Goal: Information Seeking & Learning: Compare options

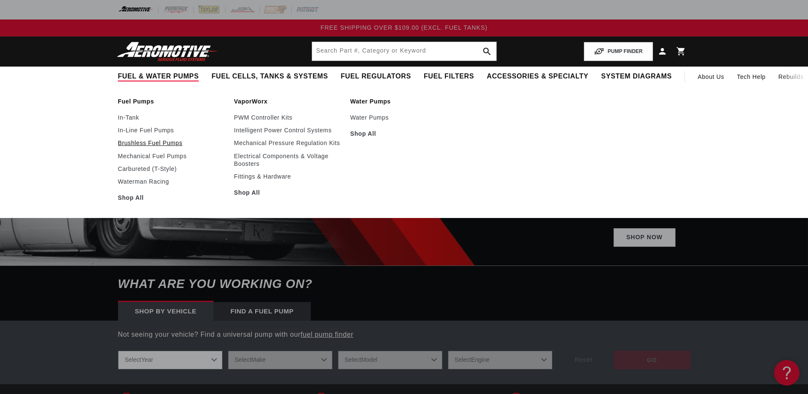
click at [139, 143] on link "Brushless Fuel Pumps" at bounding box center [172, 143] width 108 height 8
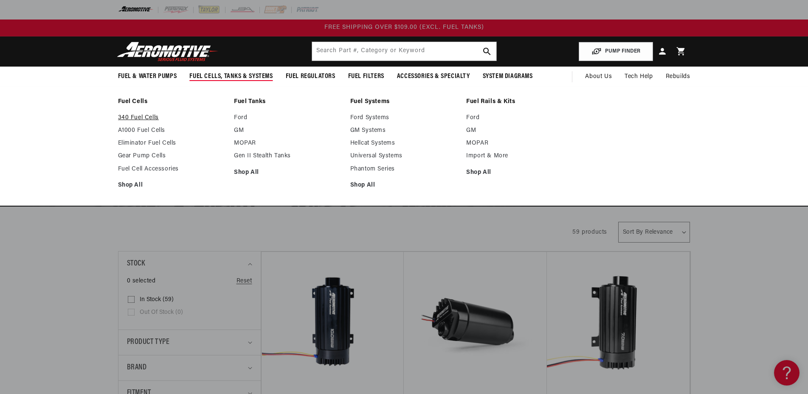
click at [141, 118] on link "340 Fuel Cells" at bounding box center [172, 118] width 108 height 8
click at [137, 132] on link "A1000 Fuel Cells" at bounding box center [172, 131] width 108 height 8
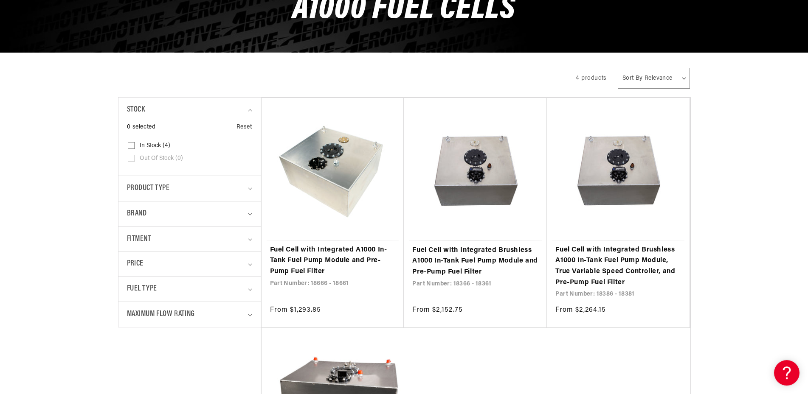
scroll to position [216, 0]
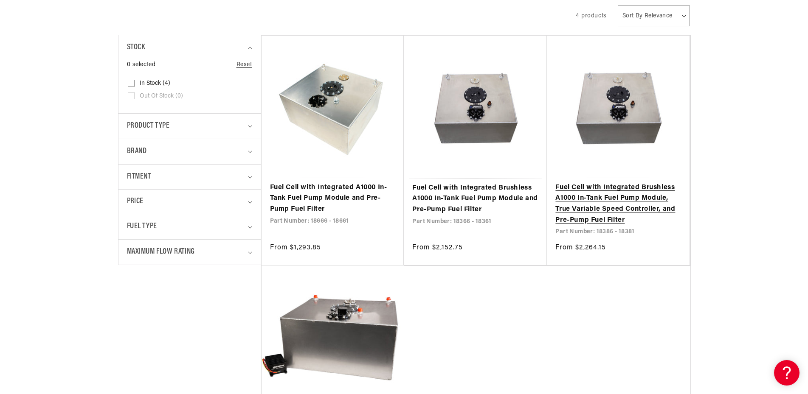
click at [629, 199] on link "Fuel Cell with Integrated Brushless A1000 In-Tank Fuel Pump Module, True Variab…" at bounding box center [618, 203] width 126 height 43
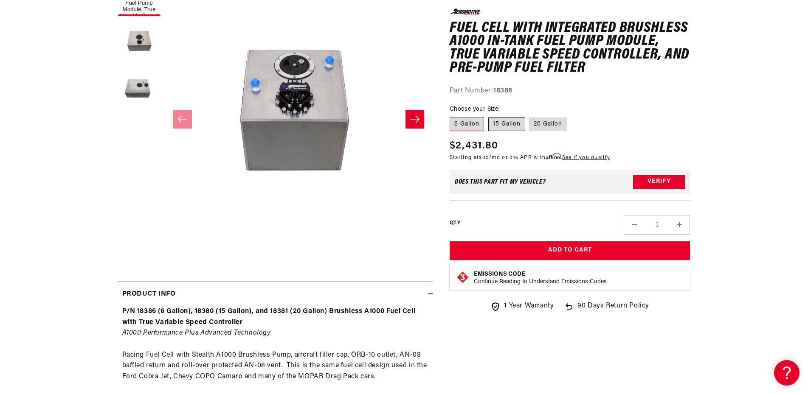
click at [511, 121] on label "15 Gallon" at bounding box center [506, 125] width 37 height 14
click at [488, 116] on input "15 Gallon" at bounding box center [488, 116] width 0 height 0
radio input "true"
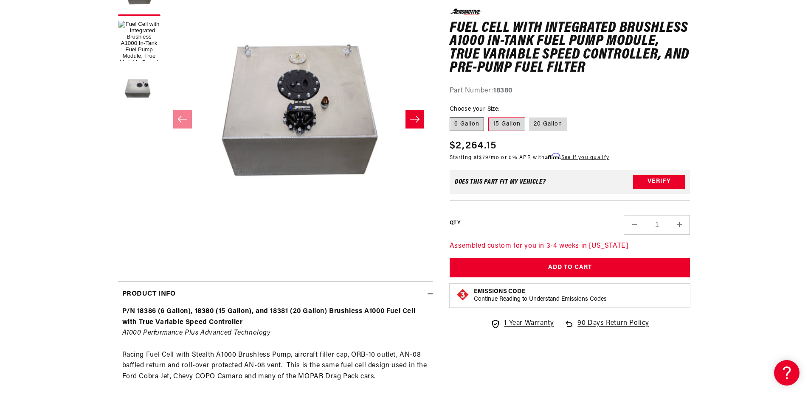
click at [460, 126] on label "6 Gallon" at bounding box center [466, 125] width 34 height 14
click at [452, 116] on input "6 Gallon" at bounding box center [452, 116] width 0 height 0
radio input "true"
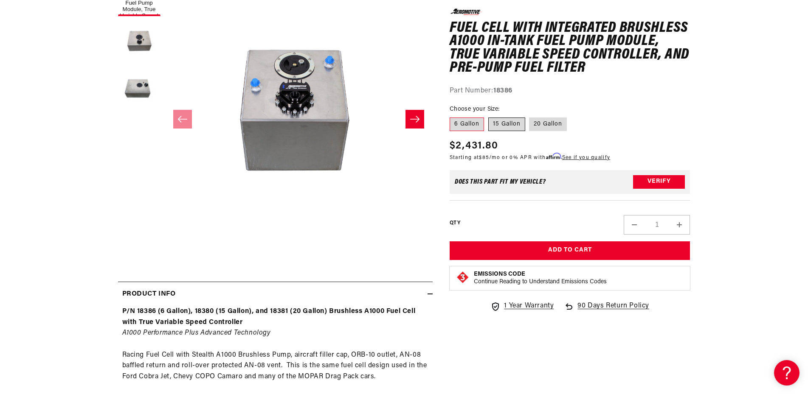
click at [504, 127] on label "15 Gallon" at bounding box center [506, 125] width 37 height 14
click at [488, 116] on input "15 Gallon" at bounding box center [488, 116] width 0 height 0
radio input "true"
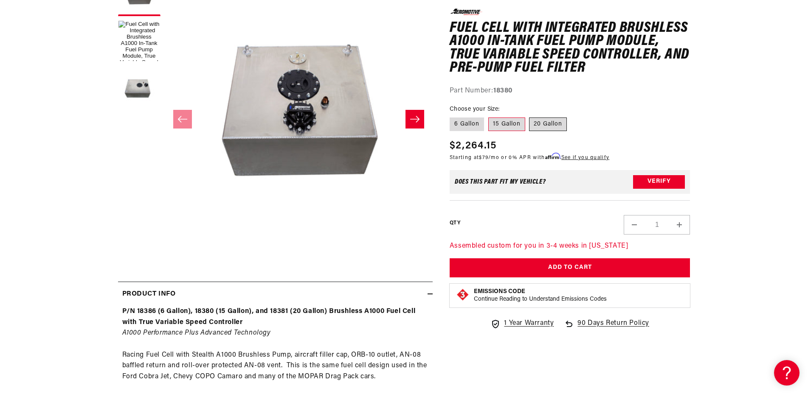
click at [542, 127] on label "20 Gallon" at bounding box center [548, 125] width 38 height 14
click at [530, 116] on input "20 Gallon" at bounding box center [529, 116] width 0 height 0
radio input "true"
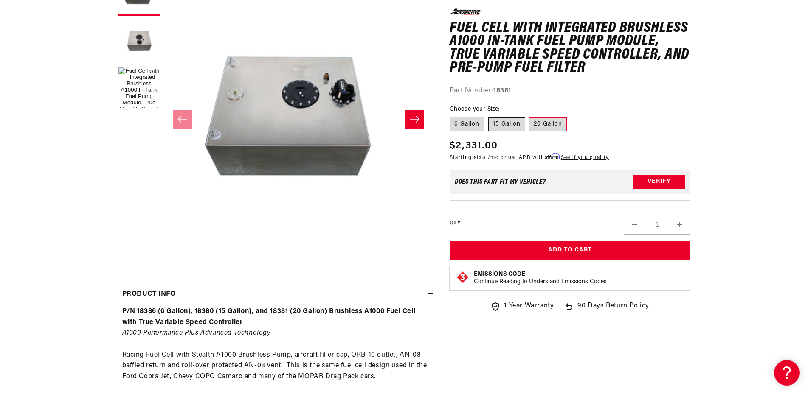
click at [493, 123] on label "15 Gallon" at bounding box center [506, 125] width 37 height 14
click at [488, 116] on input "15 Gallon" at bounding box center [488, 116] width 0 height 0
radio input "true"
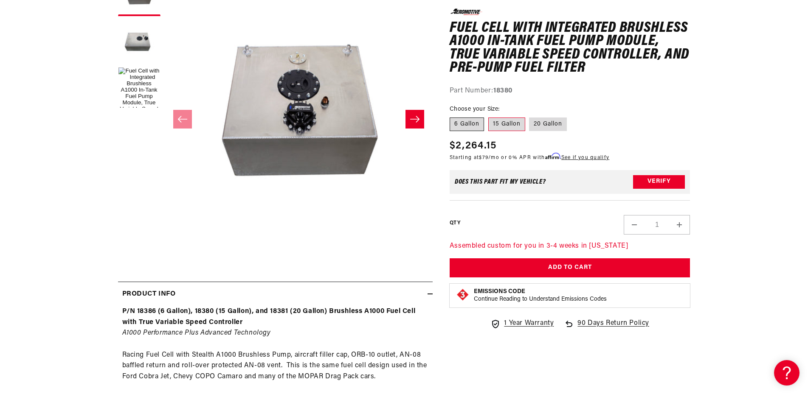
click at [458, 125] on label "6 Gallon" at bounding box center [466, 125] width 34 height 14
click at [452, 116] on input "6 Gallon" at bounding box center [452, 116] width 0 height 0
radio input "true"
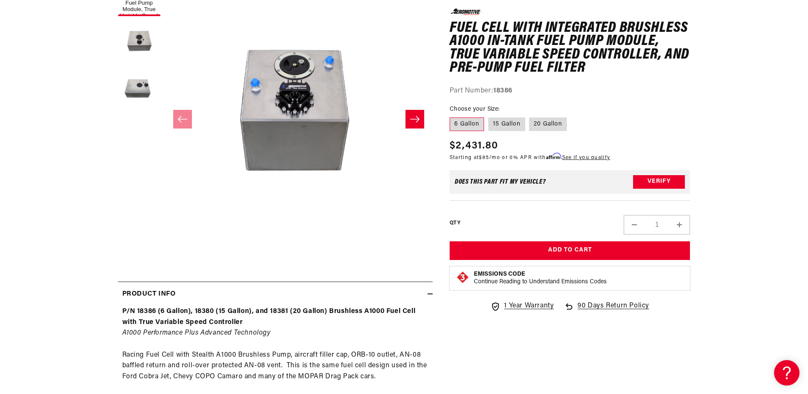
click at [529, 125] on fieldset "Choose your Size: 6 Gallon 15 Gallon 20 Gallon" at bounding box center [569, 118] width 241 height 27
click at [536, 126] on label "20 Gallon" at bounding box center [548, 125] width 38 height 14
click at [530, 116] on input "20 Gallon" at bounding box center [529, 116] width 0 height 0
radio input "true"
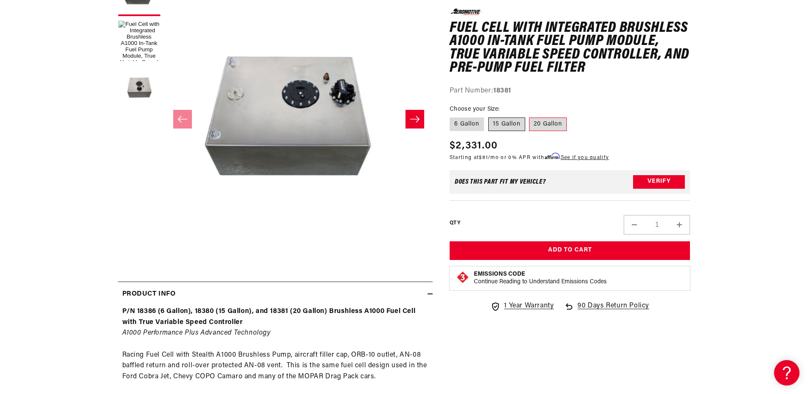
click at [496, 128] on label "15 Gallon" at bounding box center [506, 125] width 37 height 14
click at [488, 116] on input "15 Gallon" at bounding box center [488, 116] width 0 height 0
radio input "true"
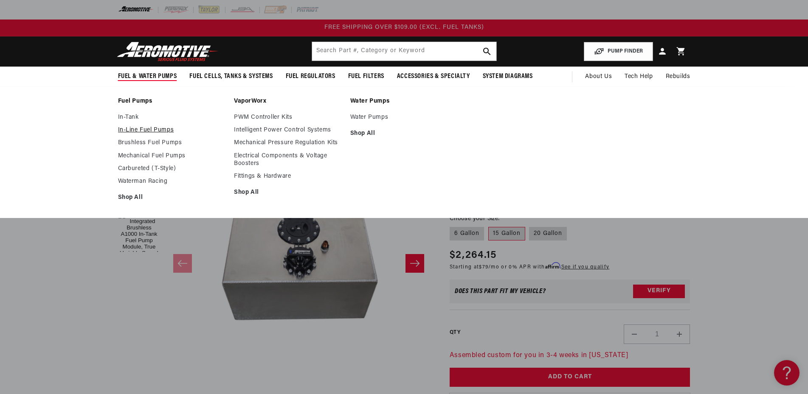
click at [137, 127] on link "In-Line Fuel Pumps" at bounding box center [172, 130] width 108 height 8
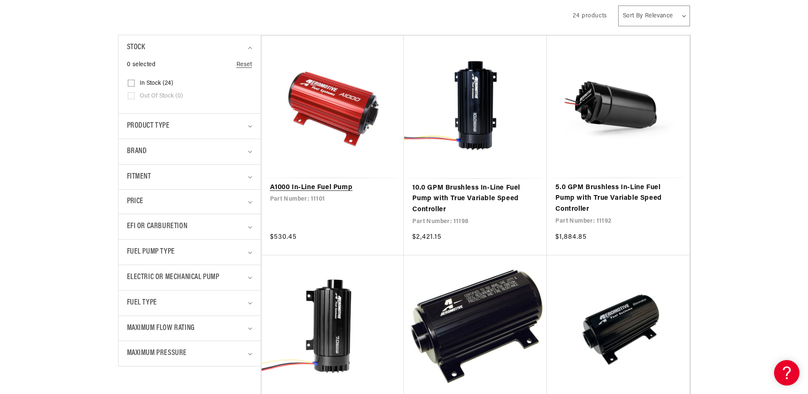
click at [314, 186] on link "A1000 In-Line Fuel Pump" at bounding box center [333, 187] width 126 height 11
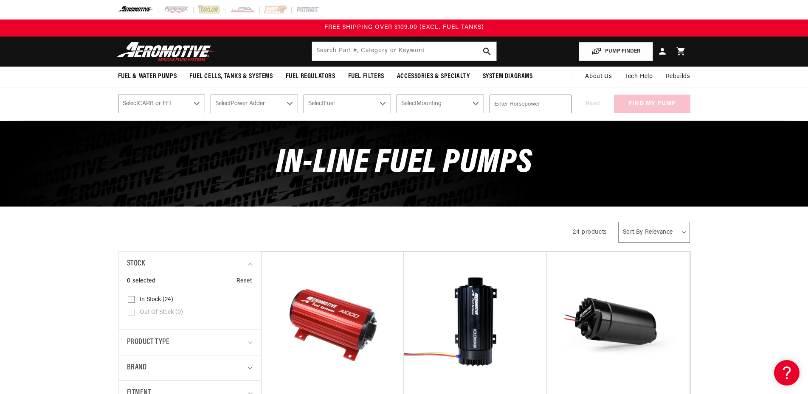
click at [118, 95] on select "Select CARB or EFI Carbureted Fuel Injected" at bounding box center [161, 104] width 87 height 19
select select "Carbureted"
click option "Carbureted" at bounding box center [0, 0] width 0 height 0
select select "Carbureted"
click at [210, 95] on select "Select Power Adder No - Naturally Aspirated Yes - Forced Induction" at bounding box center [253, 104] width 87 height 19
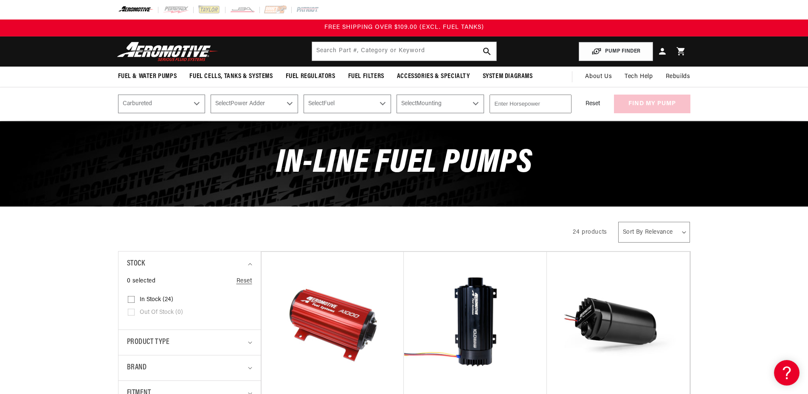
select select "Yes-Forced-Induction"
click option "Yes - Forced Induction" at bounding box center [0, 0] width 0 height 0
select select "Yes-Forced-Induction"
click at [303, 95] on select "Select Fuel E85 Gas" at bounding box center [346, 104] width 87 height 19
click option "Select Fuel" at bounding box center [0, 0] width 0 height 0
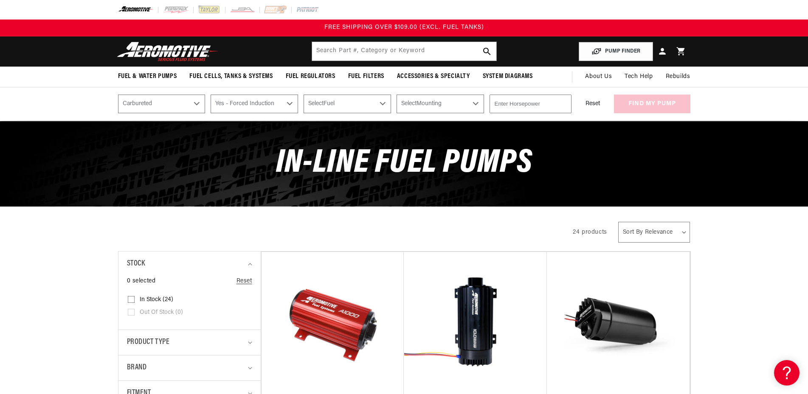
click at [396, 95] on select "Select Mounting External In-Tank" at bounding box center [439, 104] width 87 height 19
select select "External"
click option "External" at bounding box center [0, 0] width 0 height 0
select select "External"
click at [511, 100] on input "number" at bounding box center [530, 104] width 82 height 19
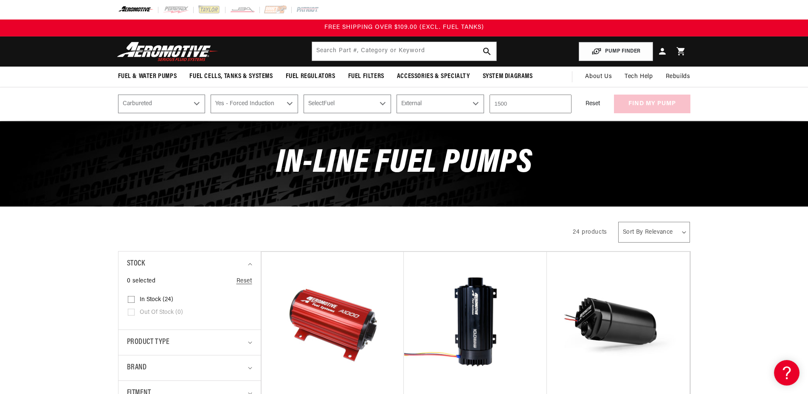
type input "1500"
click at [659, 102] on div "Reset find my pump" at bounding box center [633, 104] width 113 height 19
click at [396, 95] on select "Select Mounting External In-Tank" at bounding box center [439, 104] width 87 height 19
click at [378, 97] on select "Select Fuel E85 Gas" at bounding box center [346, 104] width 87 height 19
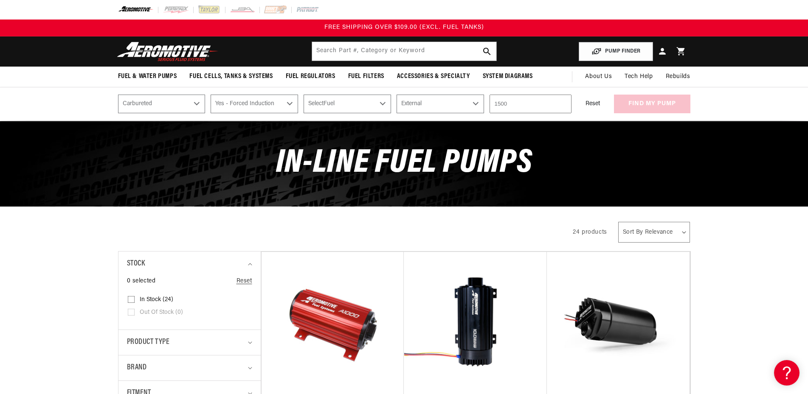
click at [303, 95] on select "Select Fuel E85 Gas" at bounding box center [346, 104] width 87 height 19
select select "E85"
click option "E85" at bounding box center [0, 0] width 0 height 0
select select "E85"
click at [642, 106] on button "find my pump" at bounding box center [652, 104] width 76 height 19
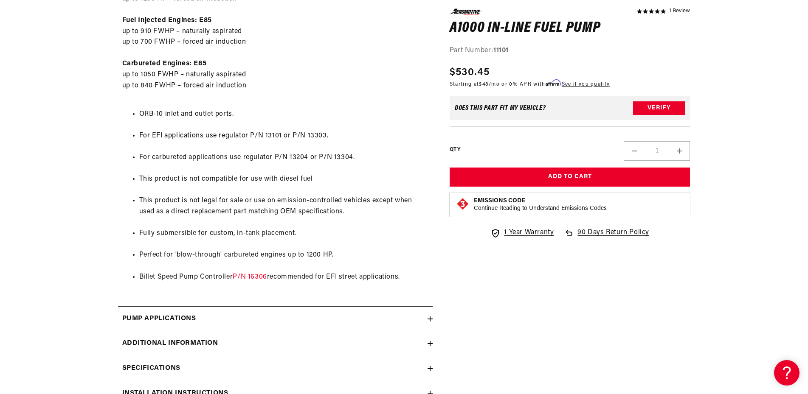
scroll to position [577, 0]
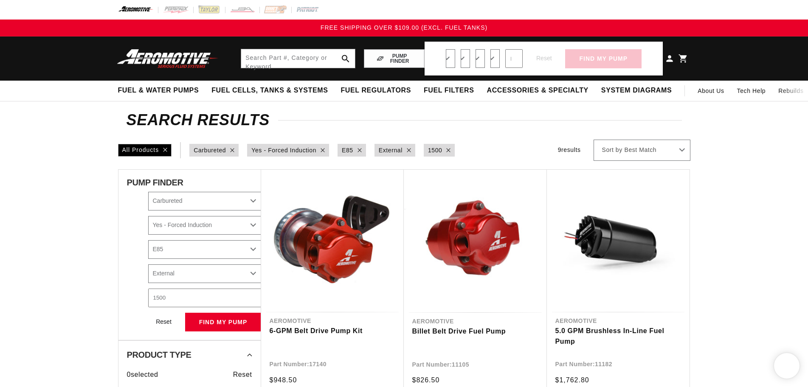
select select "Carbureted"
select select "Yes-Forced-Induction"
select select "E85"
select select "External"
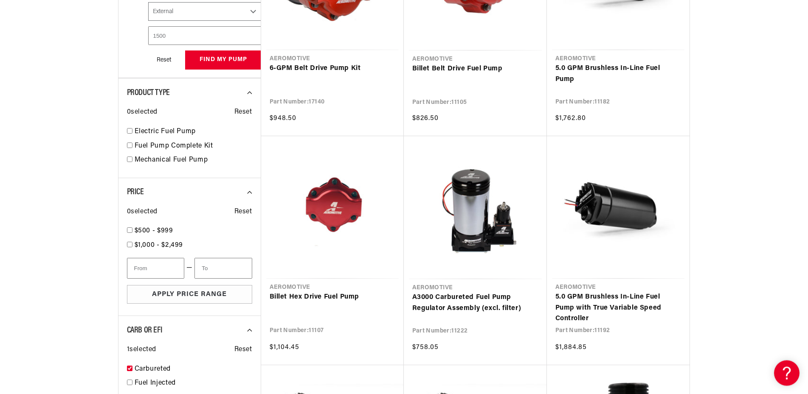
scroll to position [289, 0]
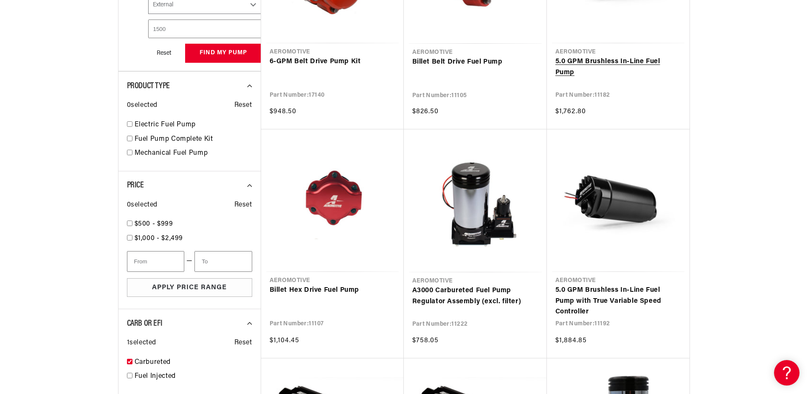
click at [630, 65] on link "5.0 GPM Brushless In-Line Fuel Pump" at bounding box center [618, 67] width 126 height 22
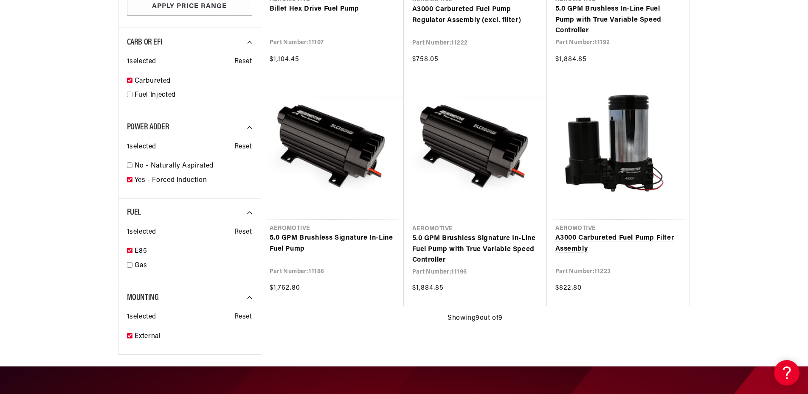
scroll to position [577, 0]
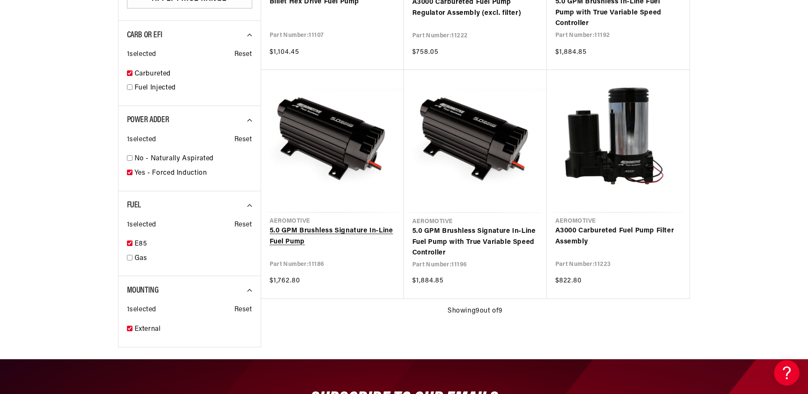
click at [361, 230] on link "5.0 GPM Brushless Signature In-Line Fuel Pump" at bounding box center [332, 237] width 126 height 22
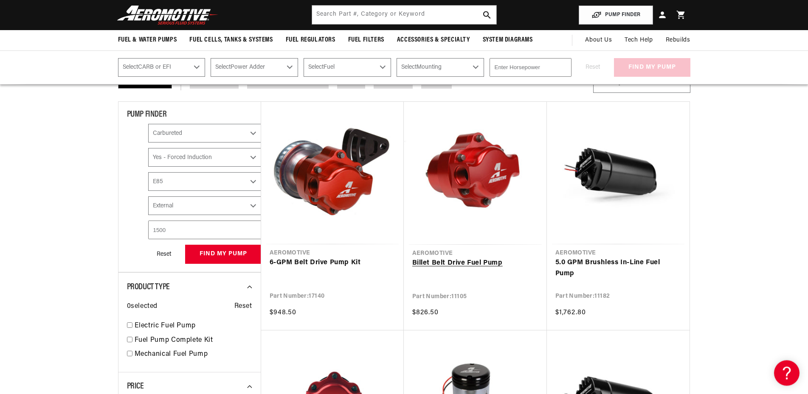
scroll to position [72, 0]
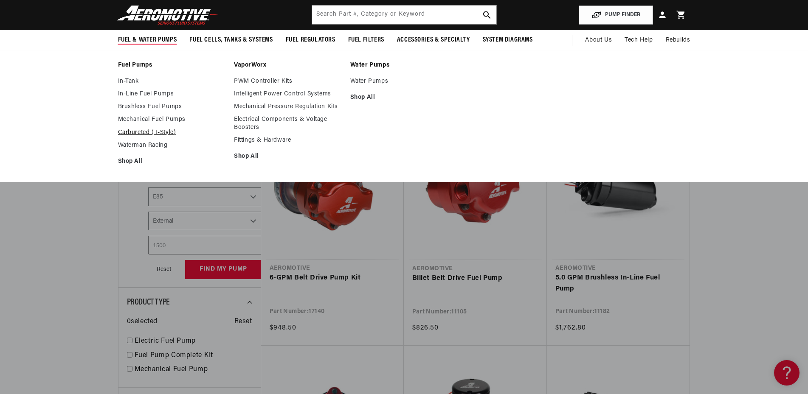
click at [142, 131] on link "Carbureted (T-Style)" at bounding box center [172, 133] width 108 height 8
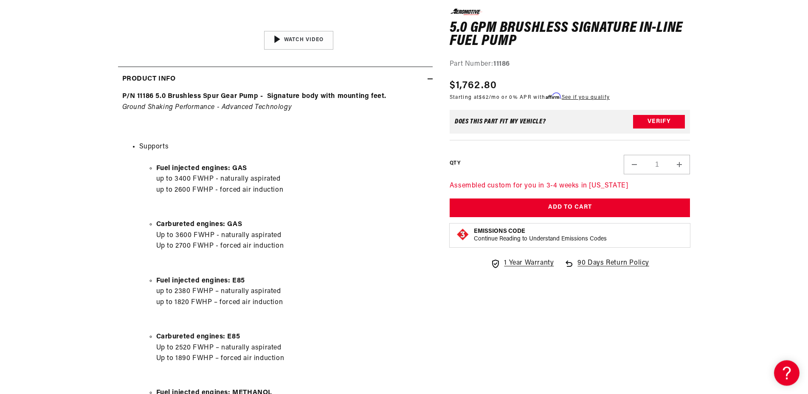
scroll to position [361, 0]
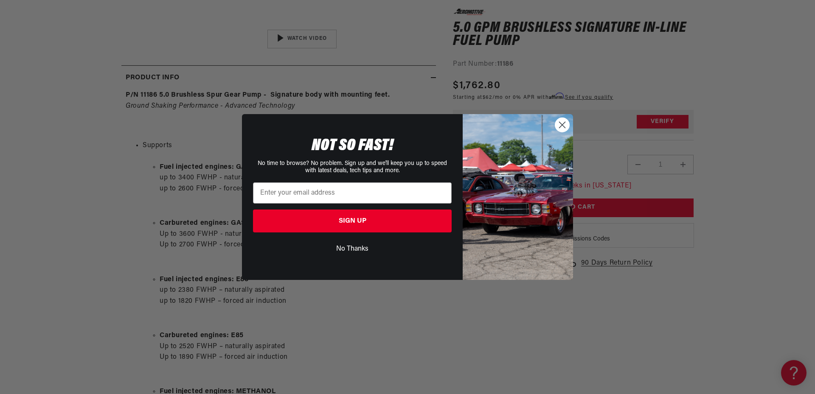
click at [559, 123] on circle "Close dialog" at bounding box center [562, 125] width 14 height 14
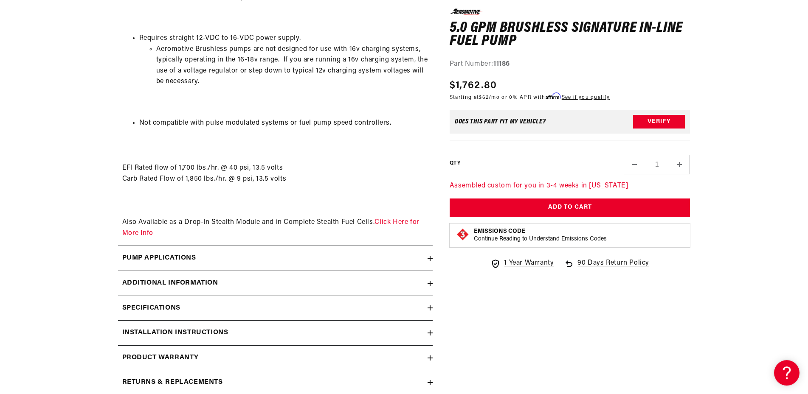
scroll to position [1226, 0]
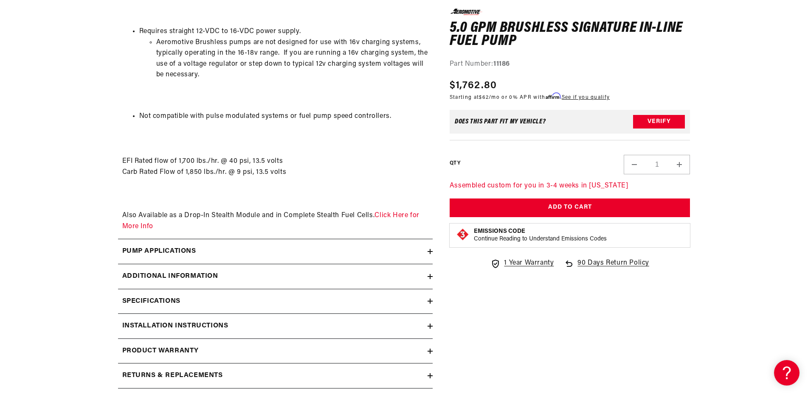
click at [279, 257] on div "Pump Applications" at bounding box center [272, 251] width 309 height 11
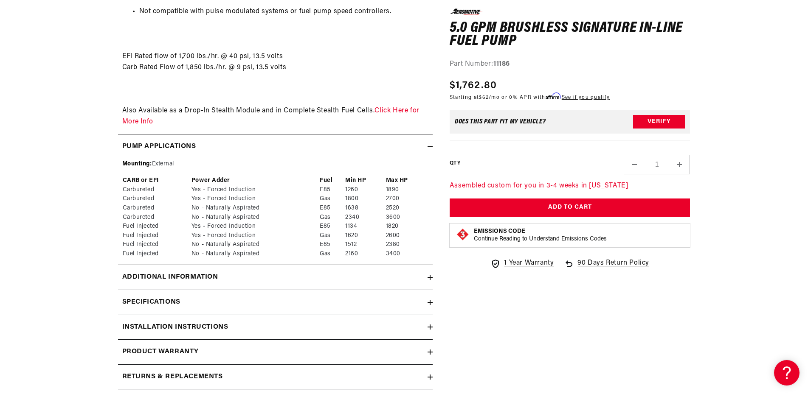
scroll to position [1371, 0]
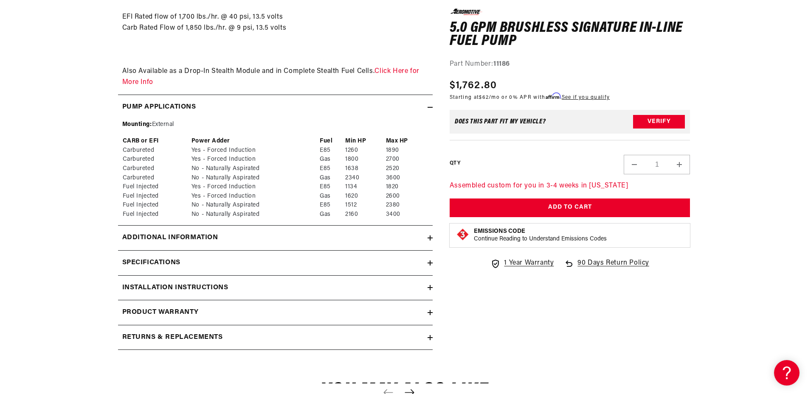
click at [306, 269] on div "Specifications" at bounding box center [272, 263] width 309 height 11
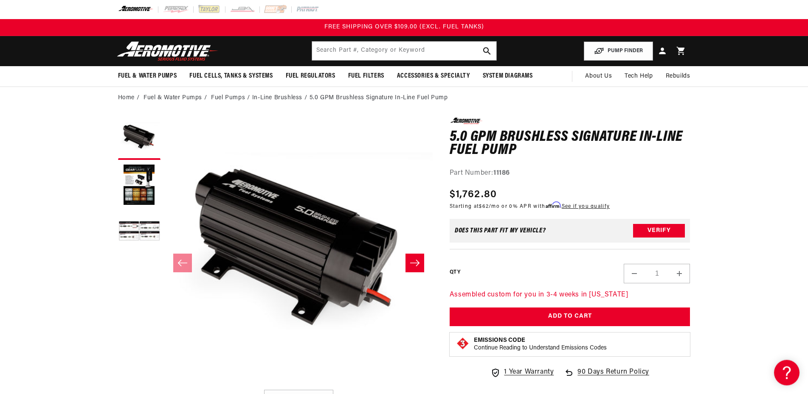
scroll to position [0, 0]
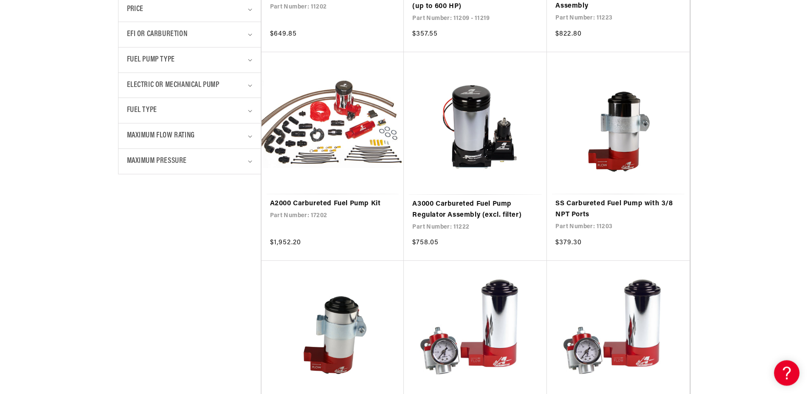
scroll to position [433, 0]
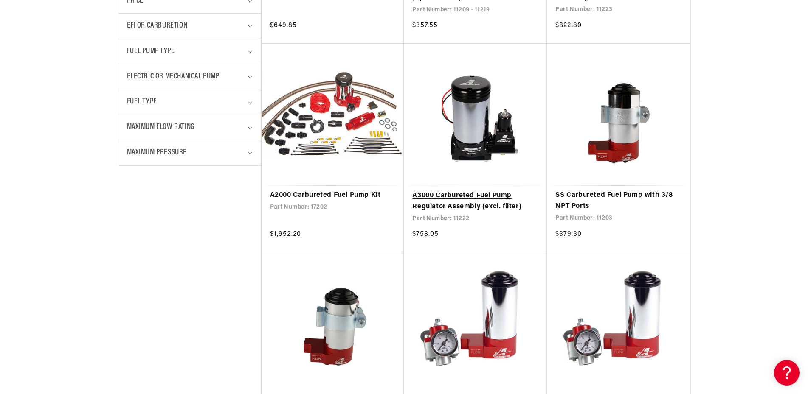
click at [446, 203] on link "A3000 Carbureted Fuel Pump Regulator Assembly (excl. filter)" at bounding box center [475, 202] width 126 height 22
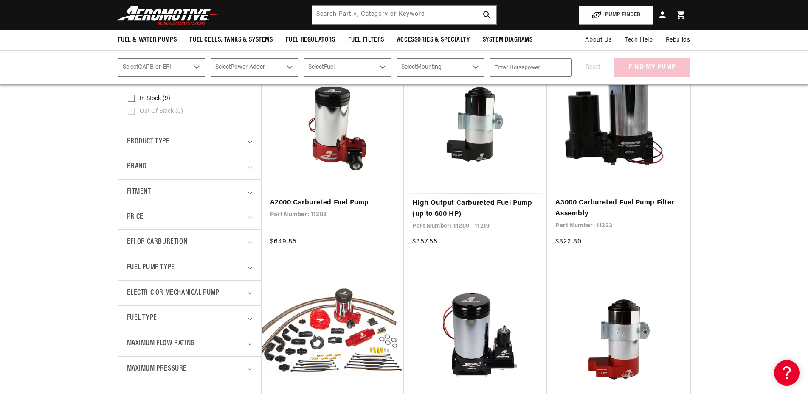
scroll to position [144, 0]
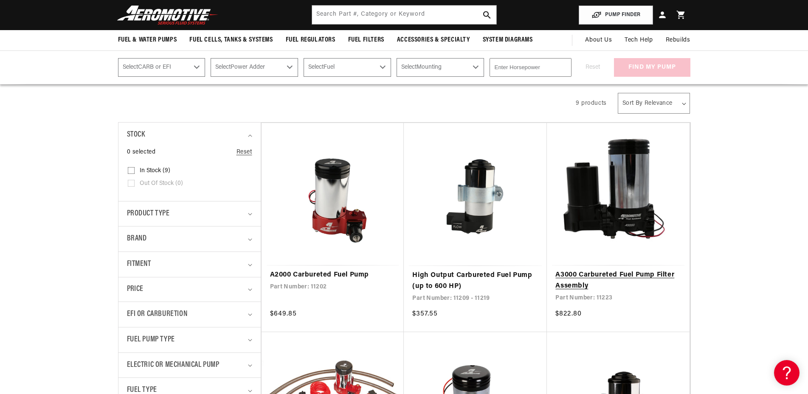
click at [631, 276] on link "A3000 Carbureted Fuel Pump Filter Assembly" at bounding box center [618, 281] width 126 height 22
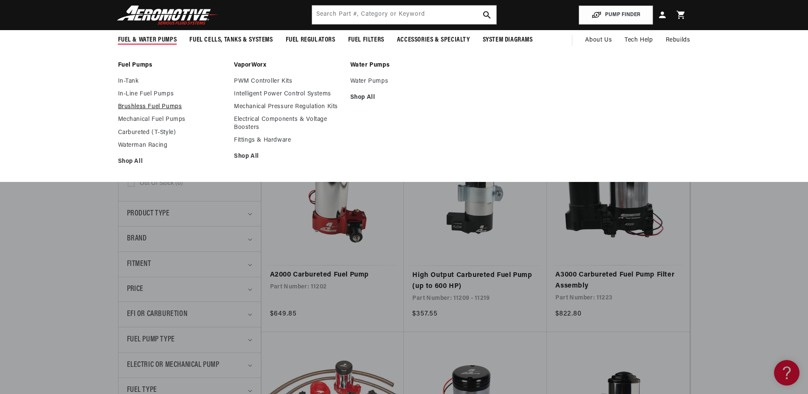
click at [141, 108] on link "Brushless Fuel Pumps" at bounding box center [172, 107] width 108 height 8
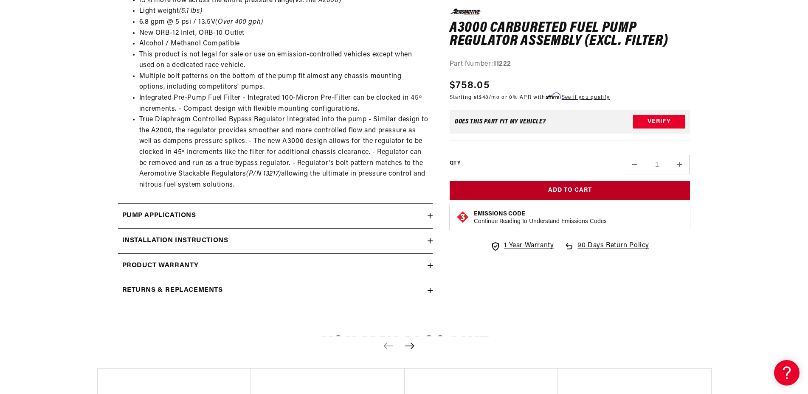
scroll to position [721, 0]
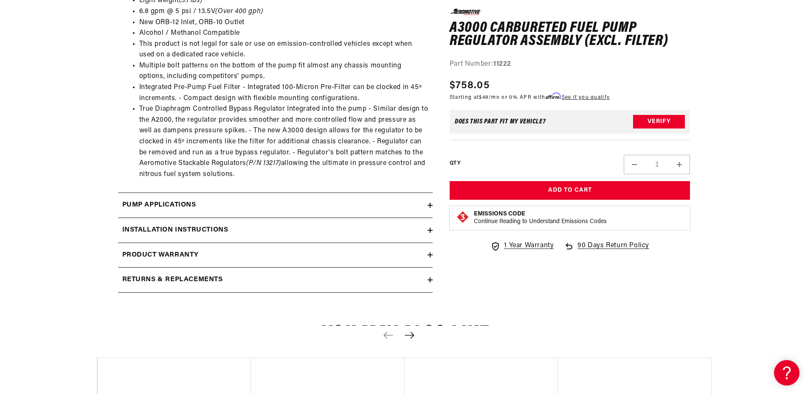
click at [315, 211] on div "Pump Applications" at bounding box center [272, 205] width 309 height 11
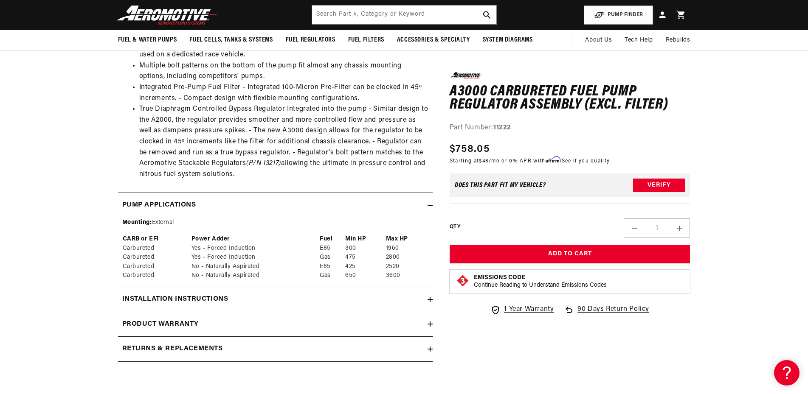
click at [406, 211] on div "Pump Applications" at bounding box center [272, 205] width 309 height 11
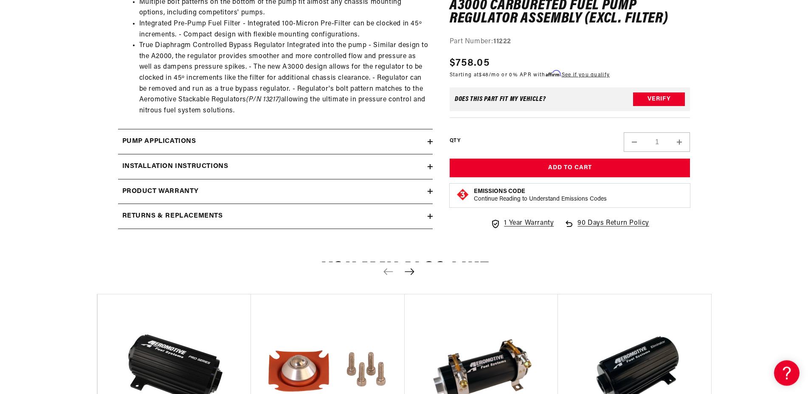
scroll to position [794, 0]
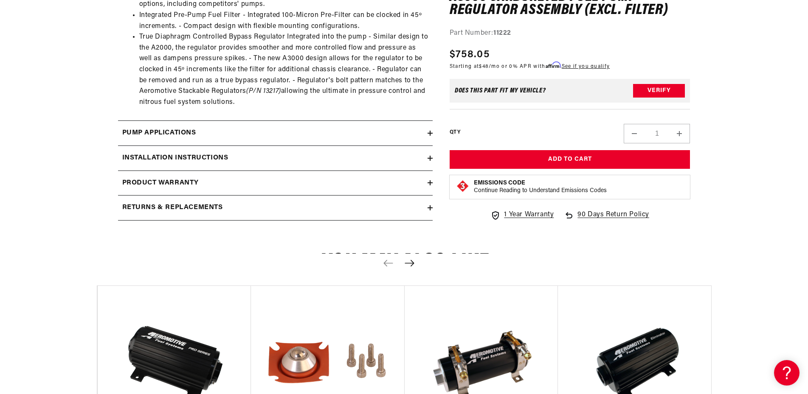
click at [274, 189] on div "Product warranty" at bounding box center [272, 183] width 309 height 11
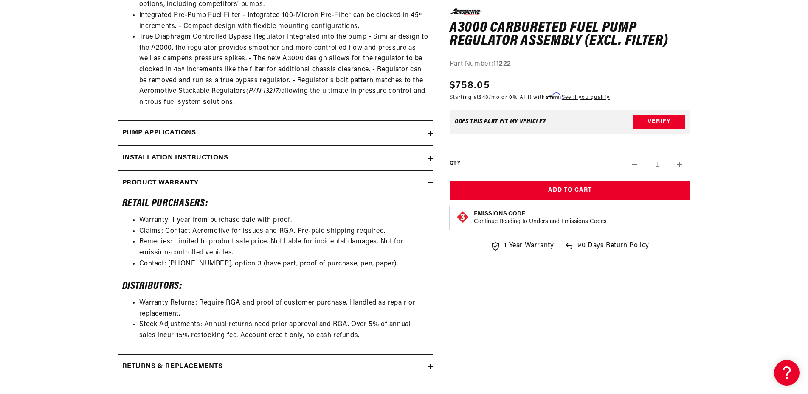
click at [280, 189] on div "Product warranty" at bounding box center [272, 183] width 309 height 11
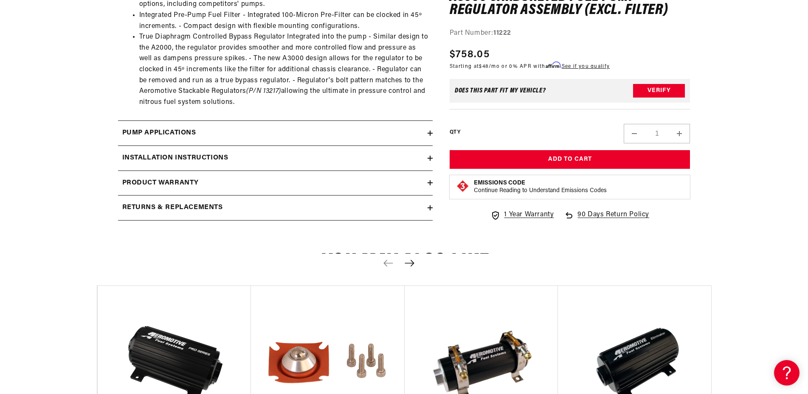
click at [280, 189] on div "Product warranty" at bounding box center [272, 183] width 309 height 11
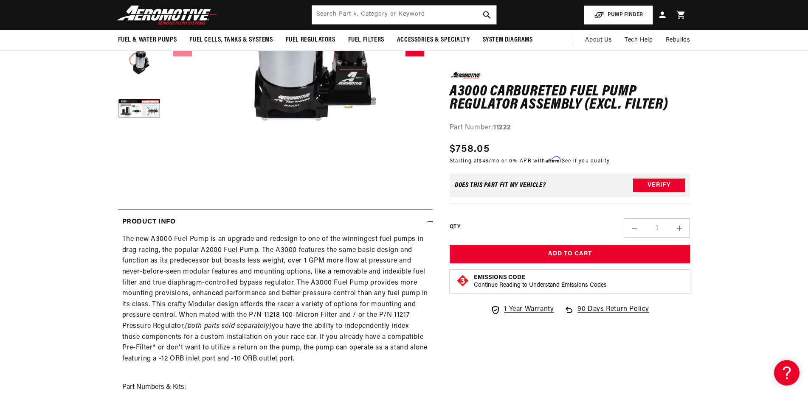
scroll to position [0, 0]
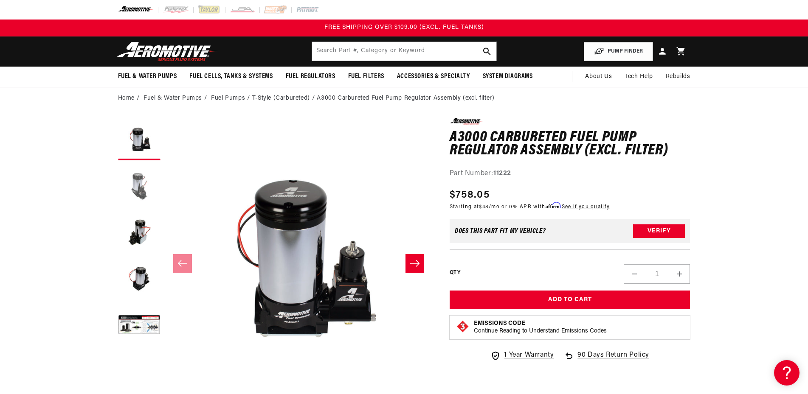
click at [140, 191] on button "Load image 2 in gallery view" at bounding box center [139, 186] width 42 height 42
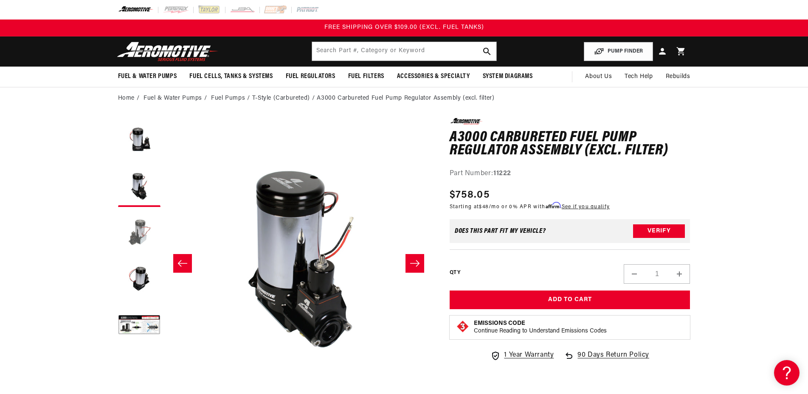
click at [144, 239] on button "Load image 3 in gallery view" at bounding box center [139, 232] width 42 height 42
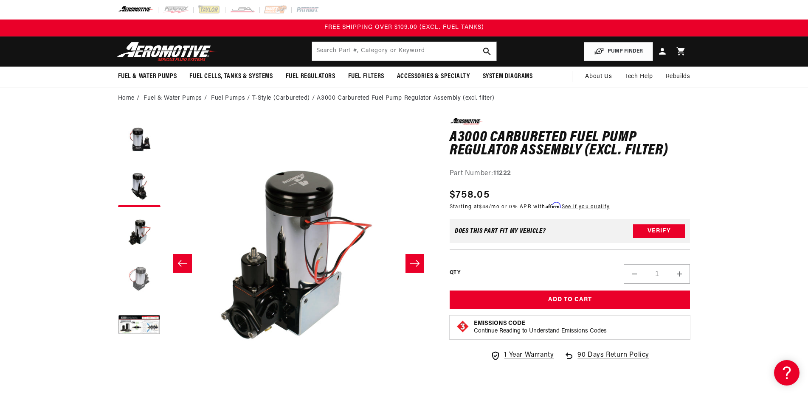
click at [138, 262] on button "Load image 4 in gallery view" at bounding box center [139, 279] width 42 height 42
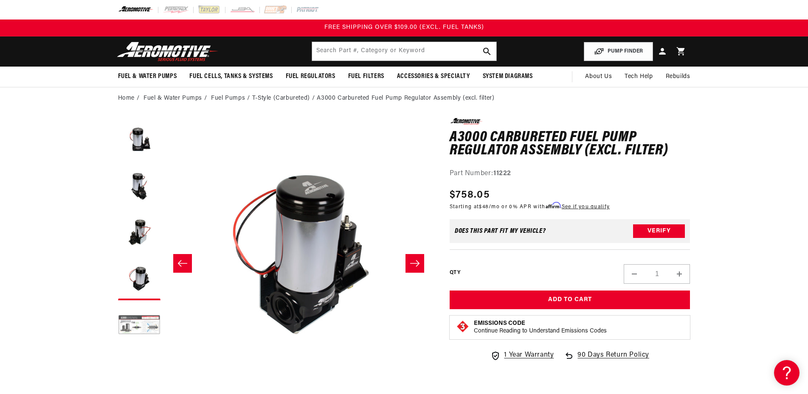
click at [140, 321] on button "Load image 5 in gallery view" at bounding box center [139, 326] width 42 height 42
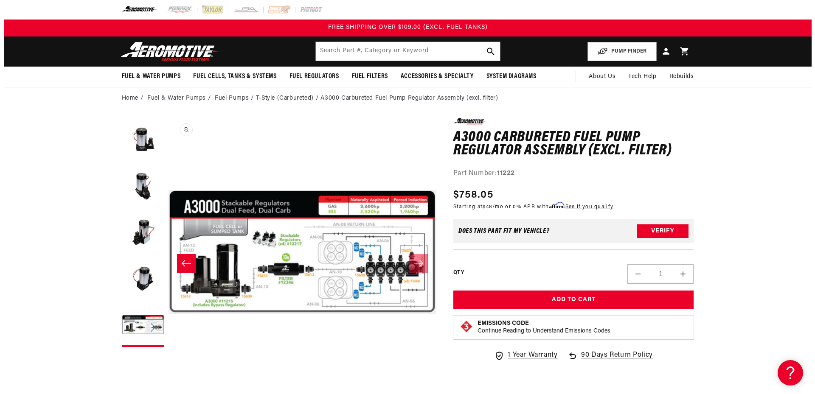
scroll to position [0, 1072]
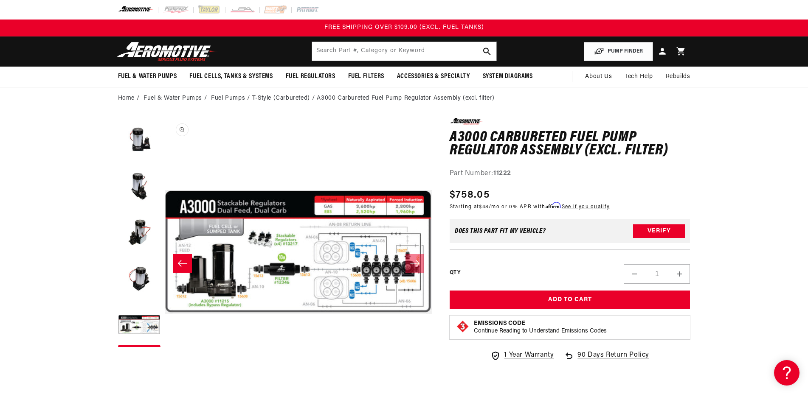
click at [164, 386] on button "Open media 5 in modal" at bounding box center [164, 386] width 0 height 0
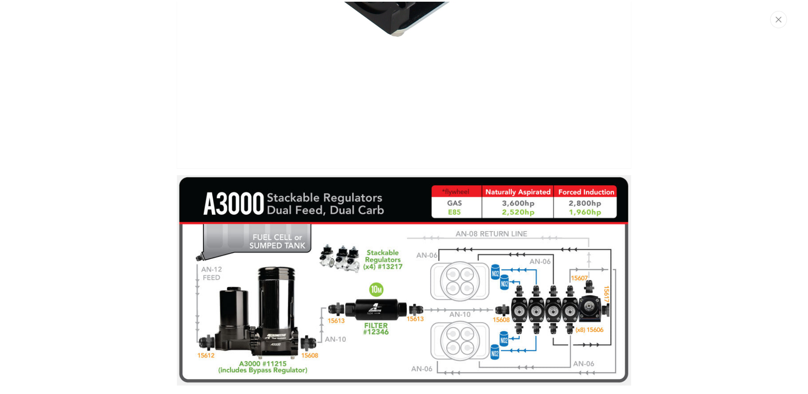
scroll to position [2607, 0]
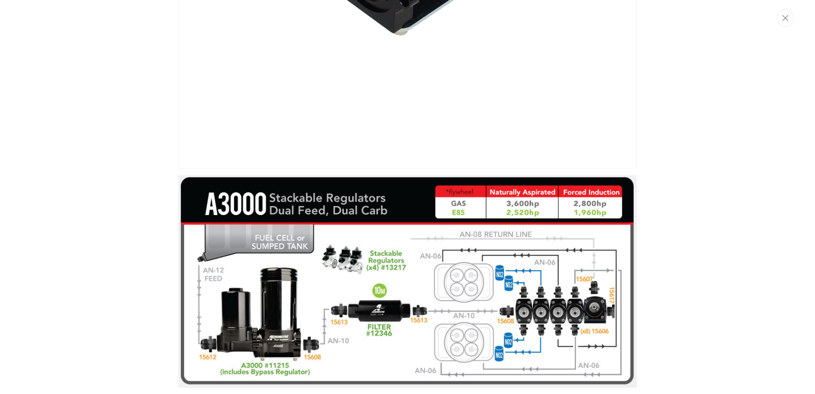
click at [276, 309] on img "Media gallery" at bounding box center [407, 281] width 458 height 213
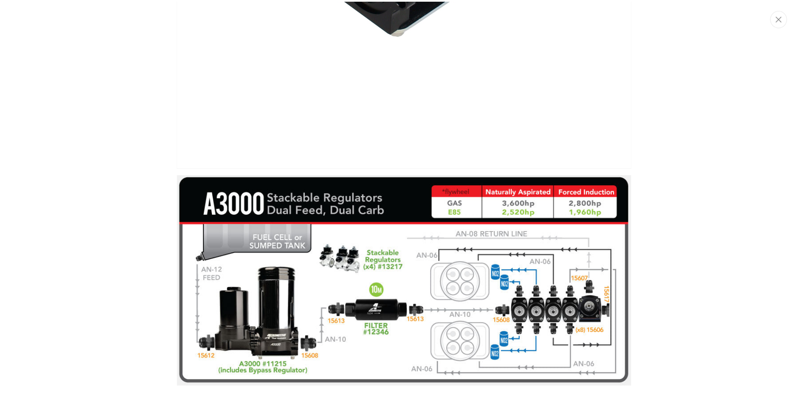
scroll to position [0, 804]
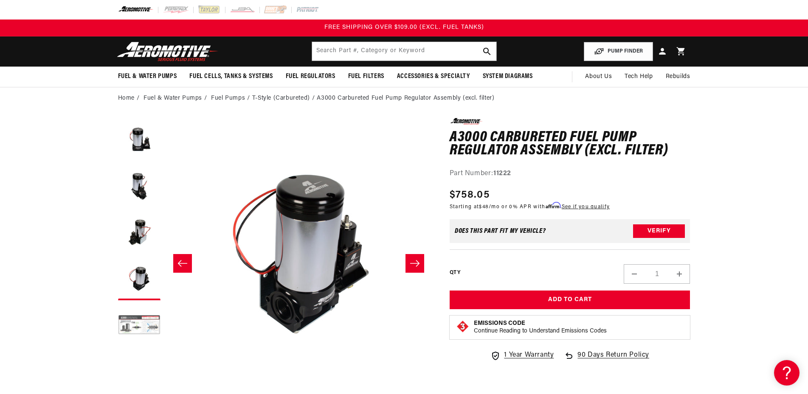
click at [150, 329] on button "Load image 5 in gallery view" at bounding box center [139, 326] width 42 height 42
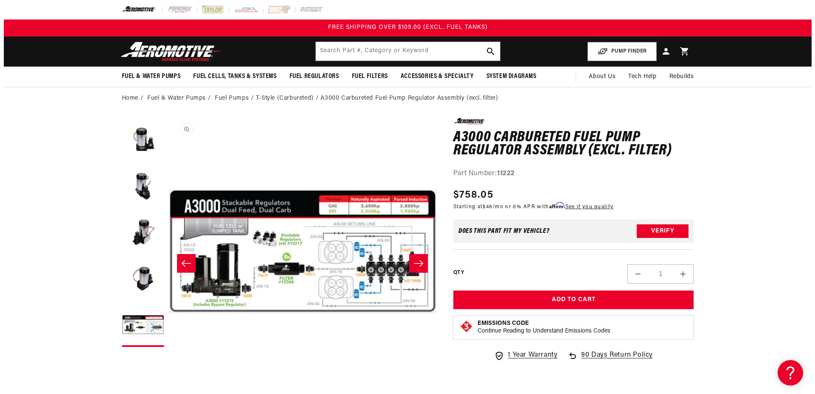
scroll to position [0, 1072]
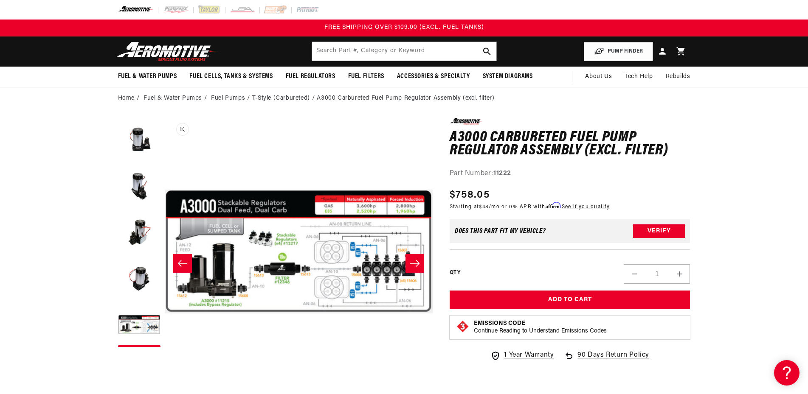
click at [165, 386] on button "Open media 5 in modal" at bounding box center [165, 386] width 0 height 0
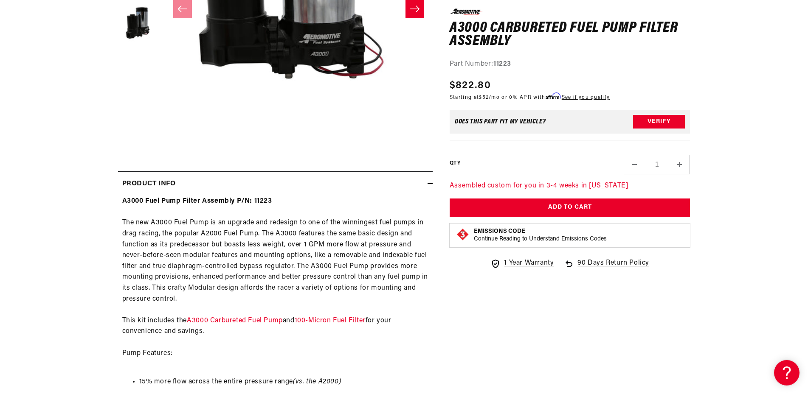
scroll to position [289, 0]
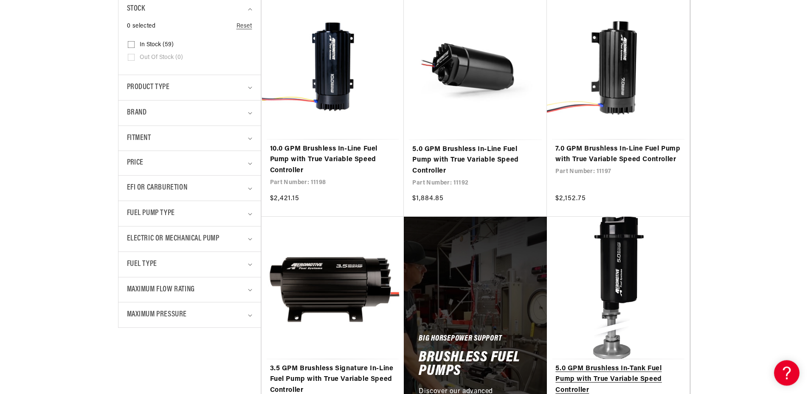
scroll to position [289, 0]
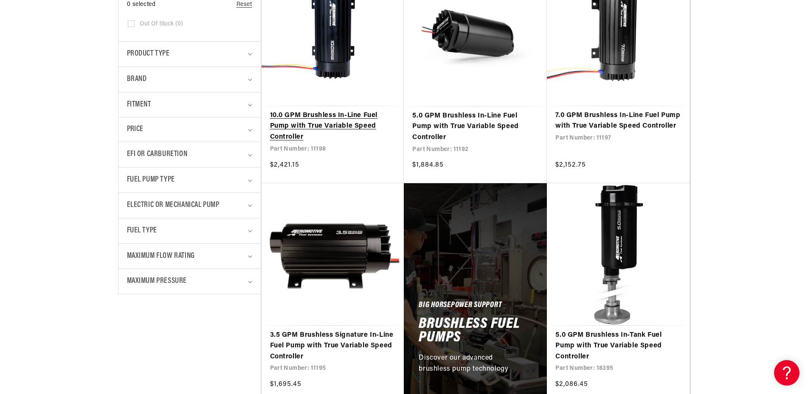
click at [326, 121] on link "10.0 GPM Brushless In-Line Fuel Pump with True Variable Speed Controller" at bounding box center [333, 126] width 126 height 33
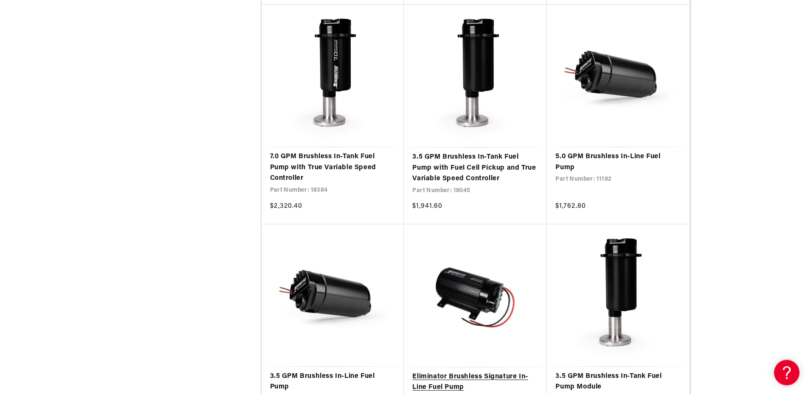
scroll to position [1010, 0]
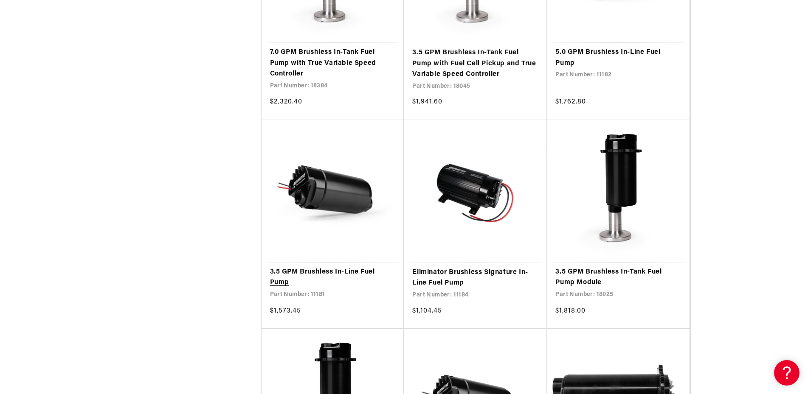
click at [303, 272] on link "3.5 GPM Brushless In-Line Fuel Pump" at bounding box center [333, 278] width 126 height 22
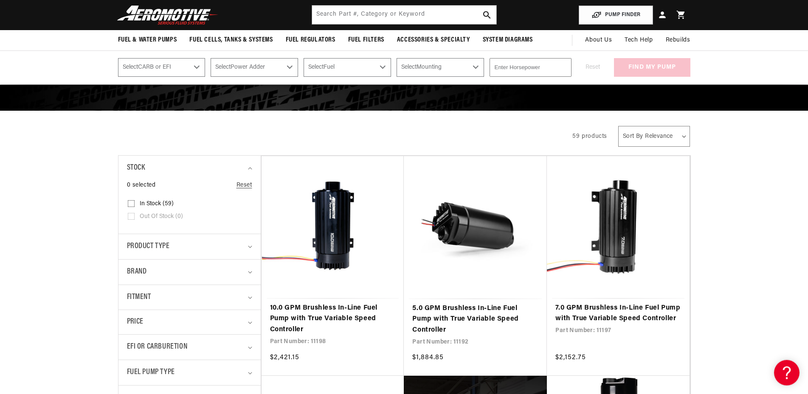
scroll to position [72, 0]
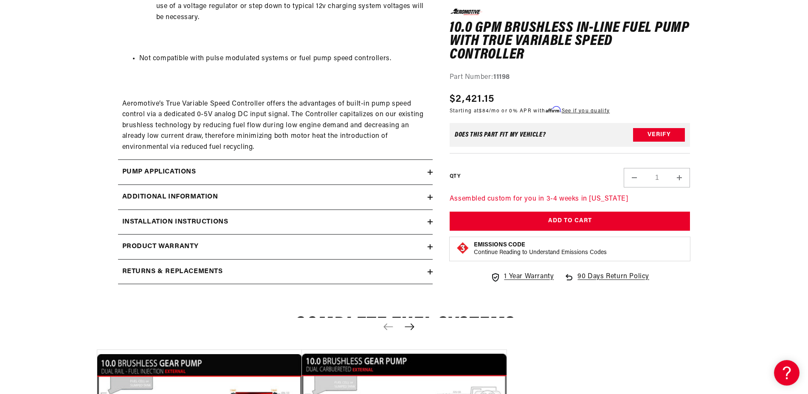
scroll to position [1226, 0]
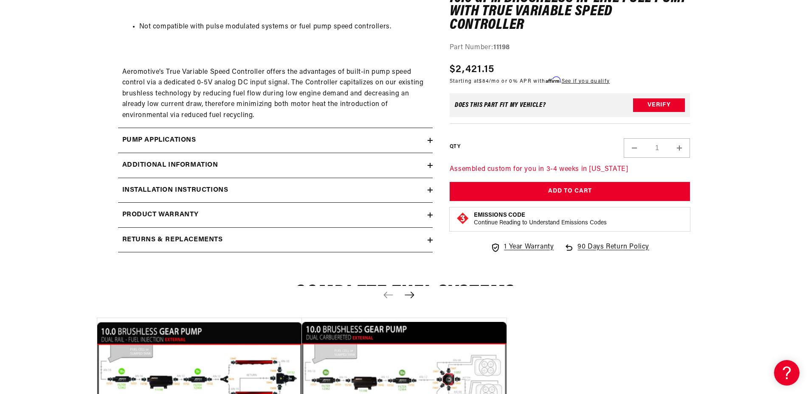
click at [214, 153] on summary "Pump Applications" at bounding box center [275, 140] width 314 height 25
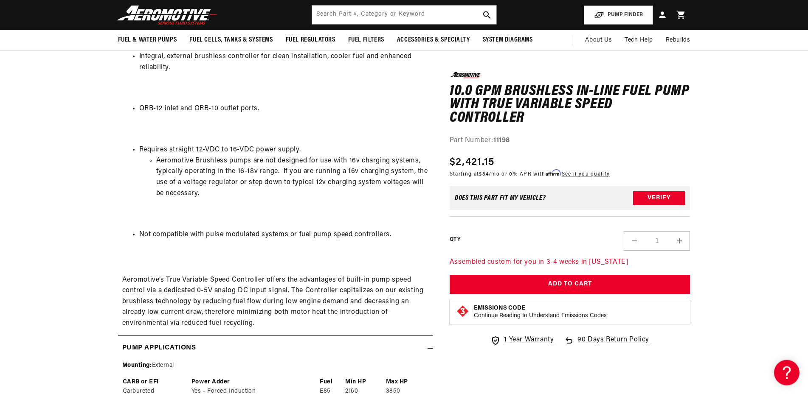
scroll to position [1010, 0]
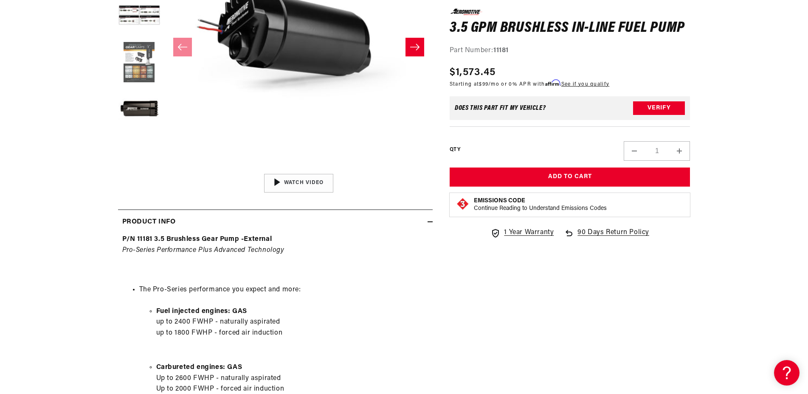
click at [139, 58] on button "Load image 4 in gallery view" at bounding box center [139, 63] width 42 height 42
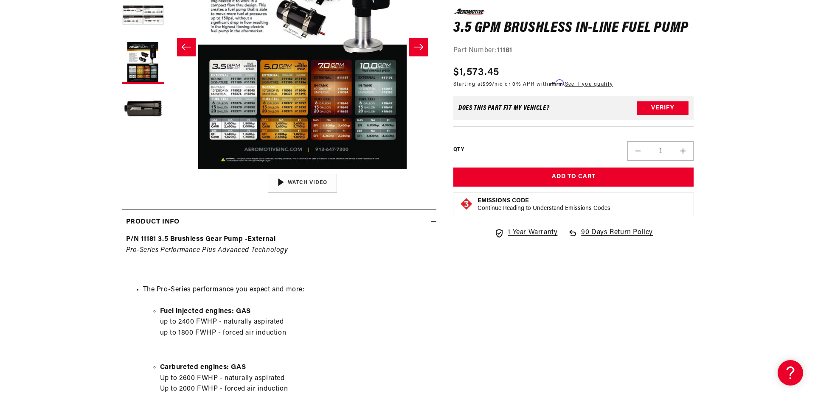
scroll to position [0, 804]
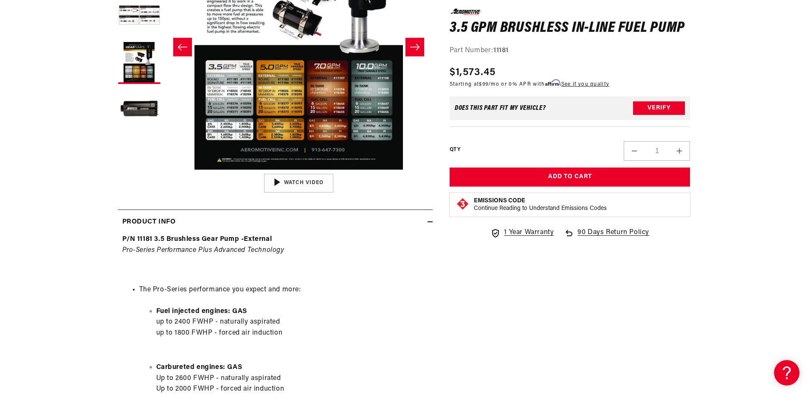
click at [165, 170] on button "Open media 4 in modal" at bounding box center [165, 170] width 0 height 0
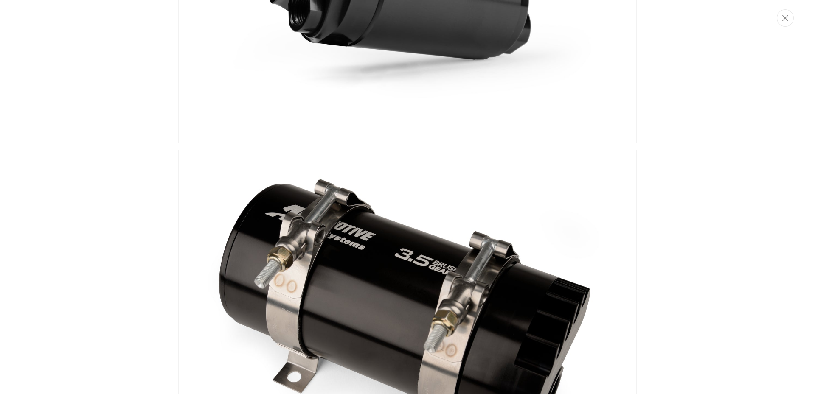
scroll to position [0, 0]
